Goal: Transaction & Acquisition: Purchase product/service

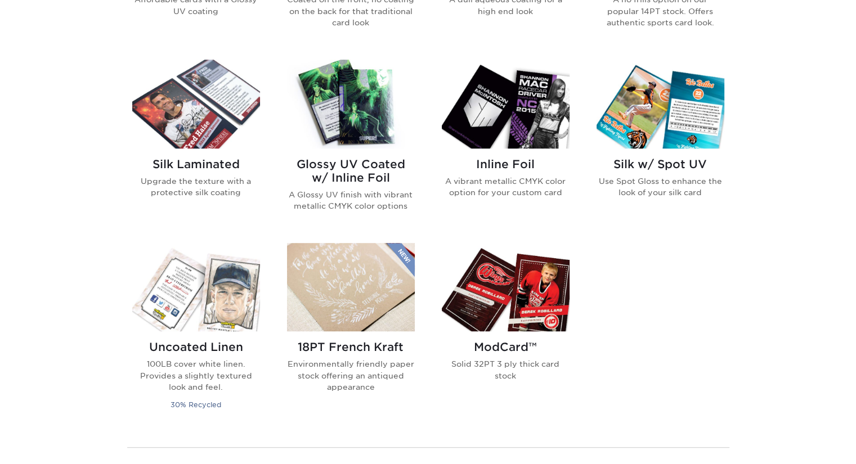
scroll to position [713, 0]
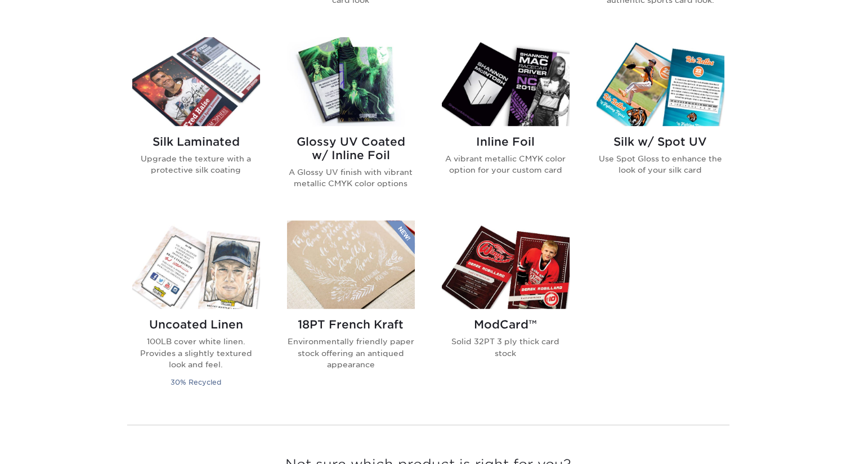
click at [336, 96] on img at bounding box center [351, 81] width 128 height 88
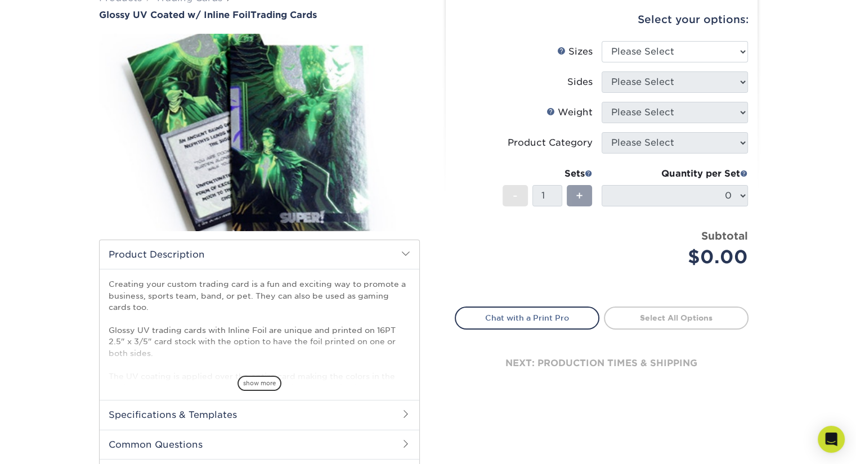
scroll to position [104, 0]
click at [655, 48] on select "Please Select 2.5" x 3.5"" at bounding box center [674, 51] width 146 height 21
select select "2.50x3.50"
click at [601, 41] on select "Please Select 2.5" x 3.5"" at bounding box center [674, 51] width 146 height 21
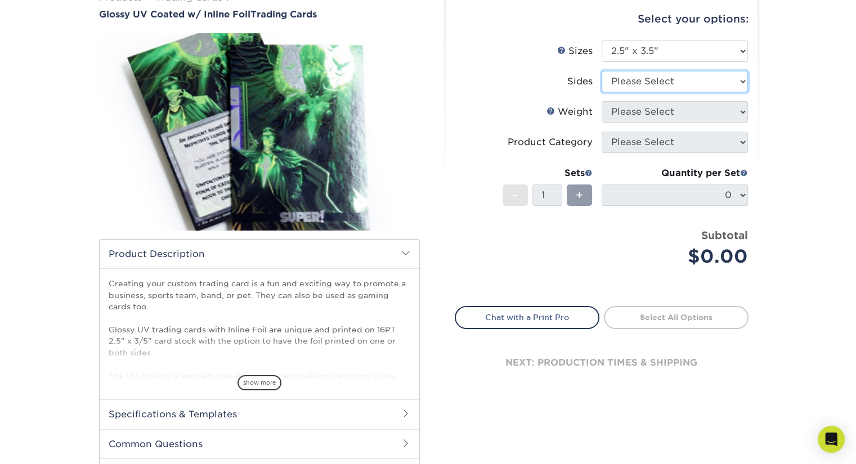
click at [639, 81] on select "Please Select Print Both Sides - Foil Back Only Print Both Sides - Foil Both Si…" at bounding box center [674, 81] width 146 height 21
select select "2ba18f74-0f96-487e-8b6e-985b404b3305"
click at [601, 71] on select "Please Select Print Both Sides - Foil Back Only Print Both Sides - Foil Both Si…" at bounding box center [674, 81] width 146 height 21
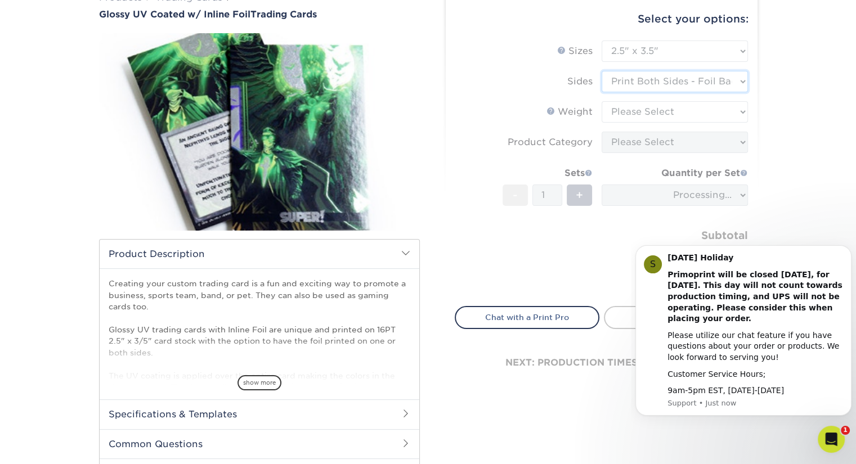
scroll to position [0, 0]
click at [641, 114] on form "Sizes Help Sizes Please Select 2.5" x 3.5" Sides Please Select 16PT - 1" at bounding box center [602, 167] width 294 height 253
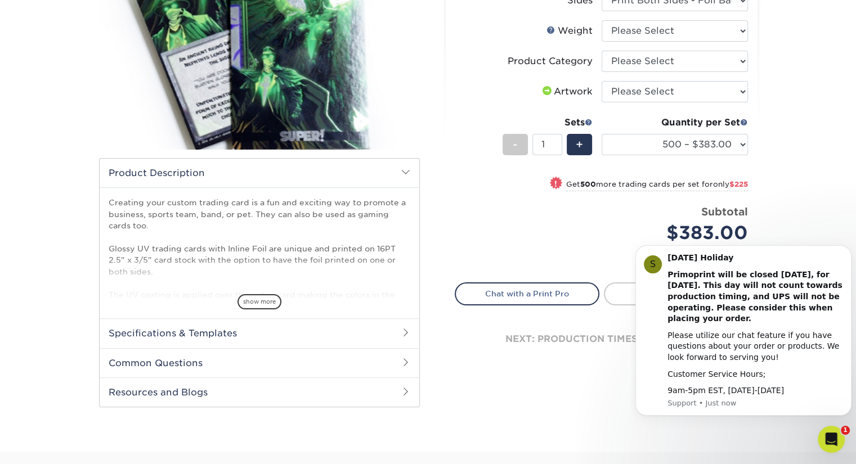
scroll to position [187, 0]
